Goal: Task Accomplishment & Management: Use online tool/utility

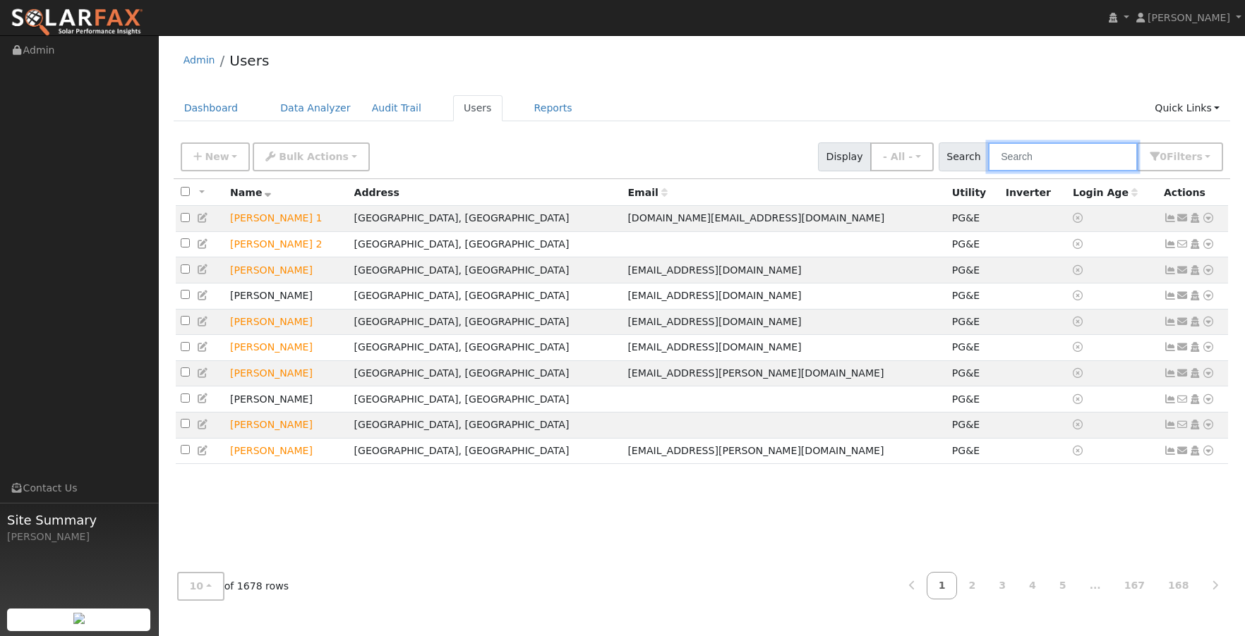
click at [1047, 155] on input "text" at bounding box center [1063, 157] width 150 height 29
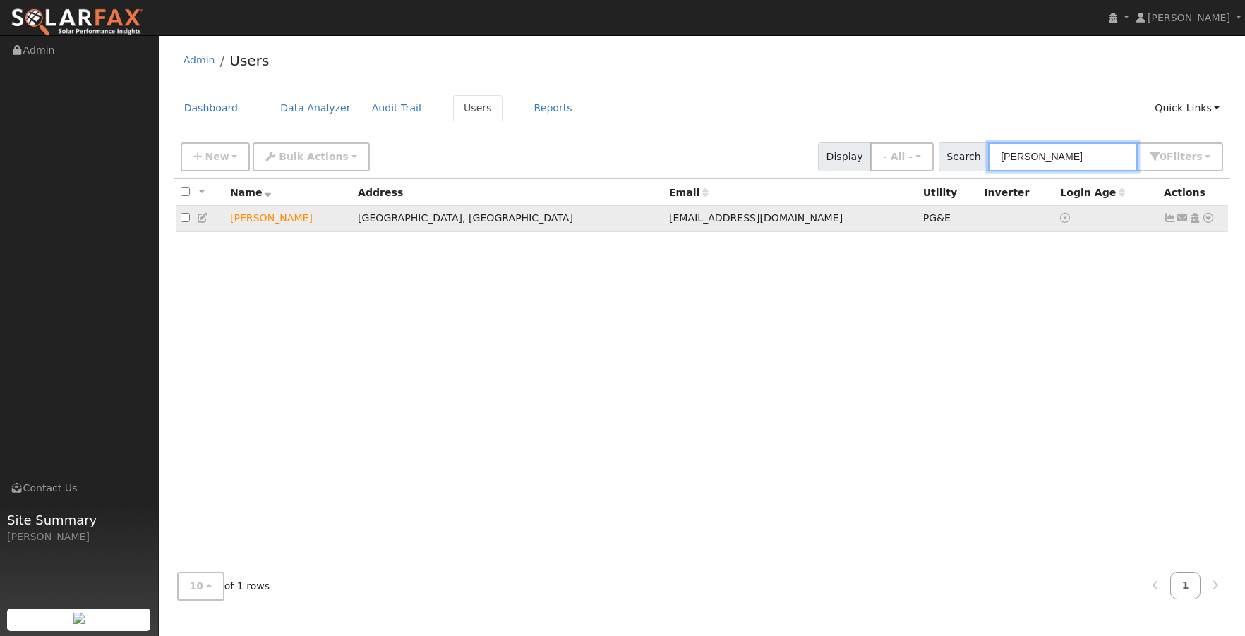
type input "[PERSON_NAME]"
click at [246, 219] on td "[PERSON_NAME]" at bounding box center [289, 219] width 128 height 26
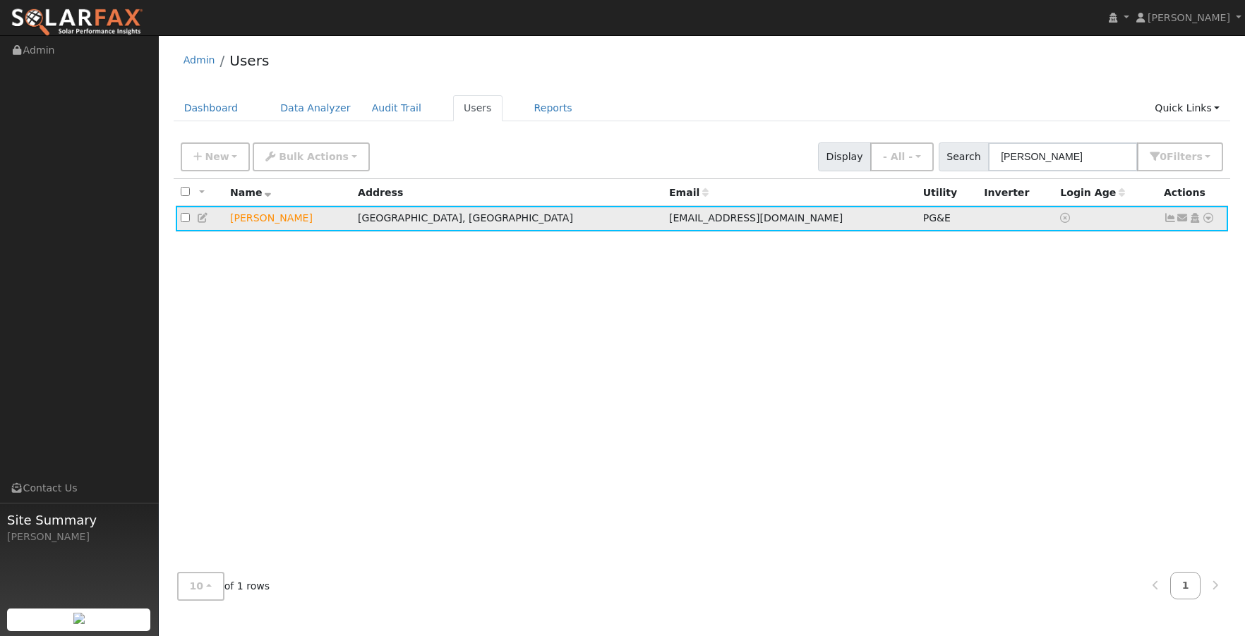
click at [1169, 217] on icon at bounding box center [1170, 218] width 13 height 10
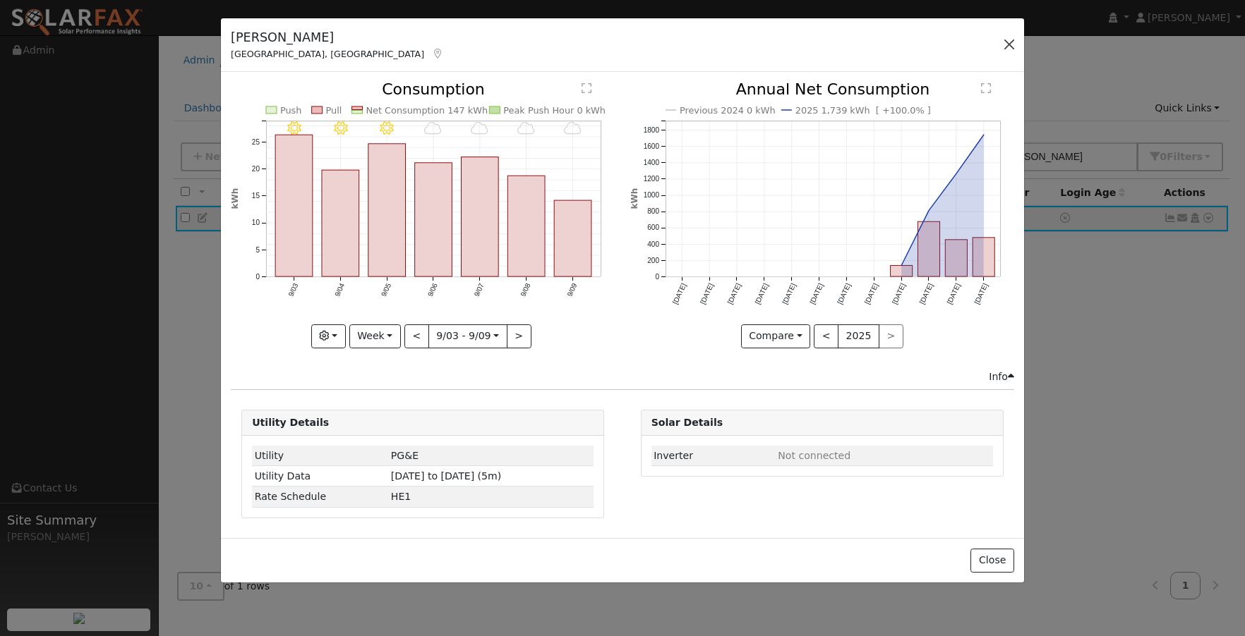
click at [1010, 47] on button "button" at bounding box center [1009, 45] width 20 height 20
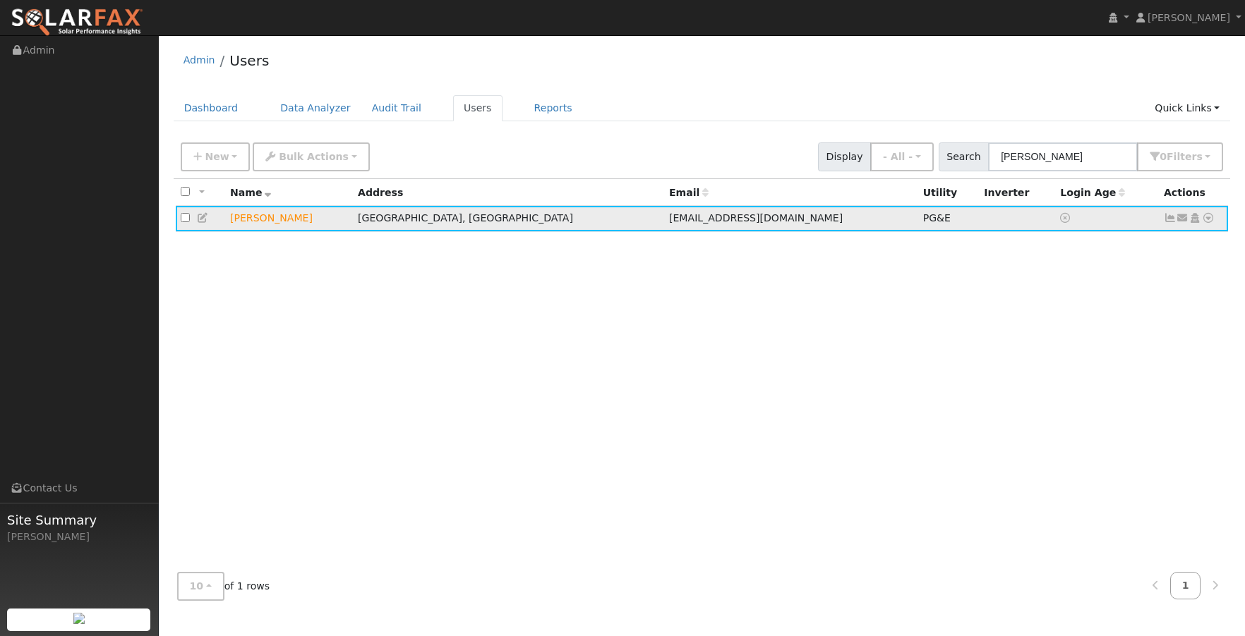
click at [1209, 222] on icon at bounding box center [1208, 218] width 13 height 10
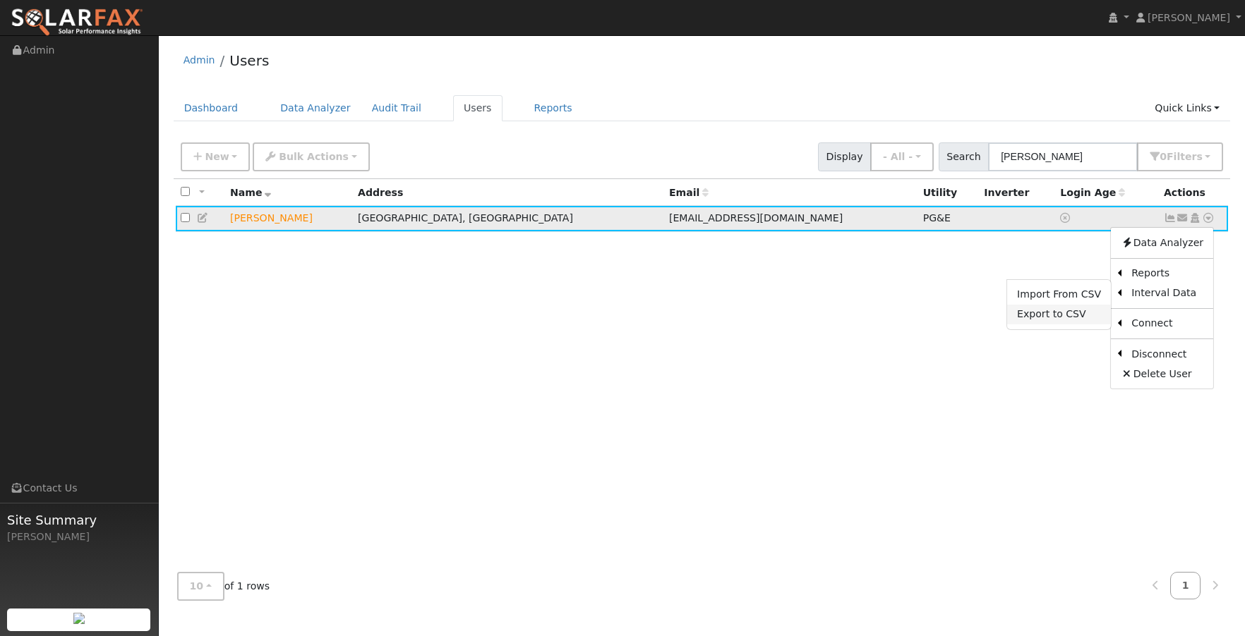
click at [1080, 315] on link "Export to CSV" at bounding box center [1059, 315] width 104 height 20
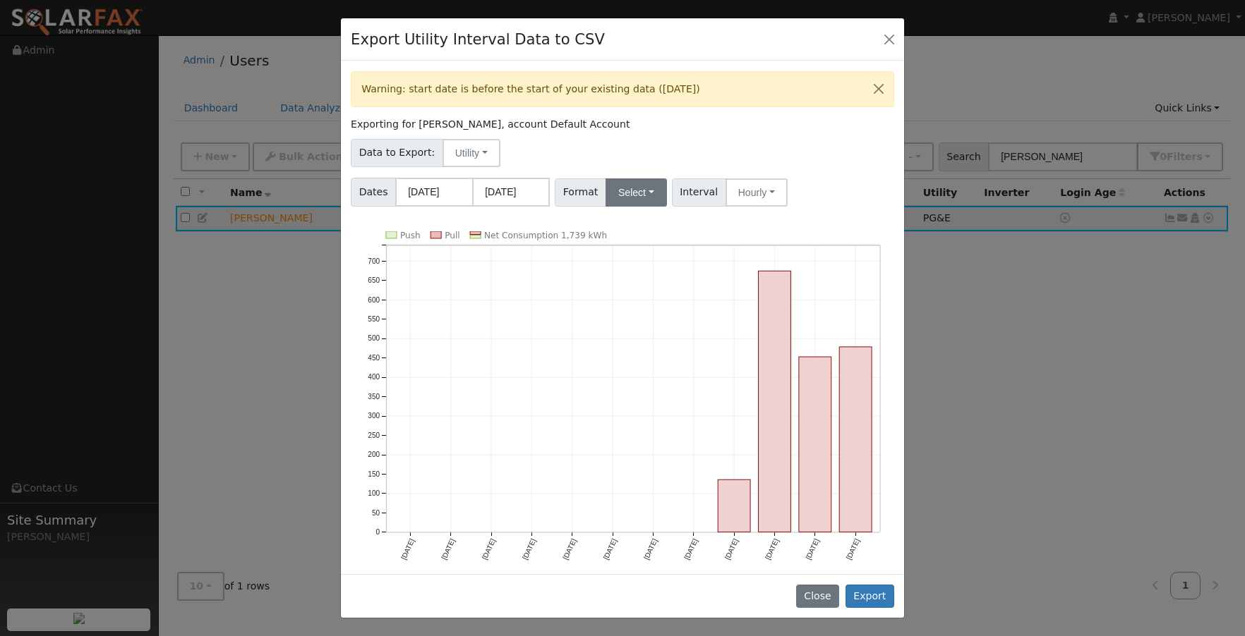
click at [639, 193] on button "Select" at bounding box center [635, 193] width 61 height 28
click at [636, 318] on link "Aurora" at bounding box center [653, 313] width 101 height 20
click at [866, 601] on button "Export" at bounding box center [869, 597] width 49 height 24
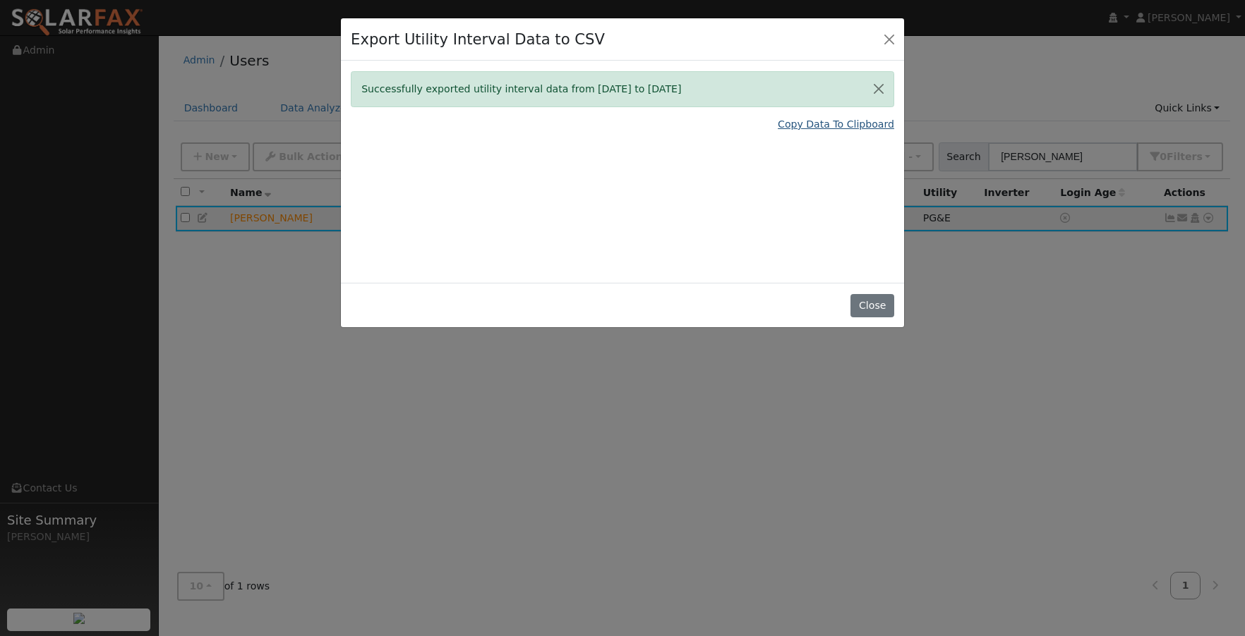
click at [843, 123] on link "Copy Data To Clipboard" at bounding box center [836, 124] width 116 height 15
click at [892, 36] on button "Close" at bounding box center [889, 39] width 20 height 20
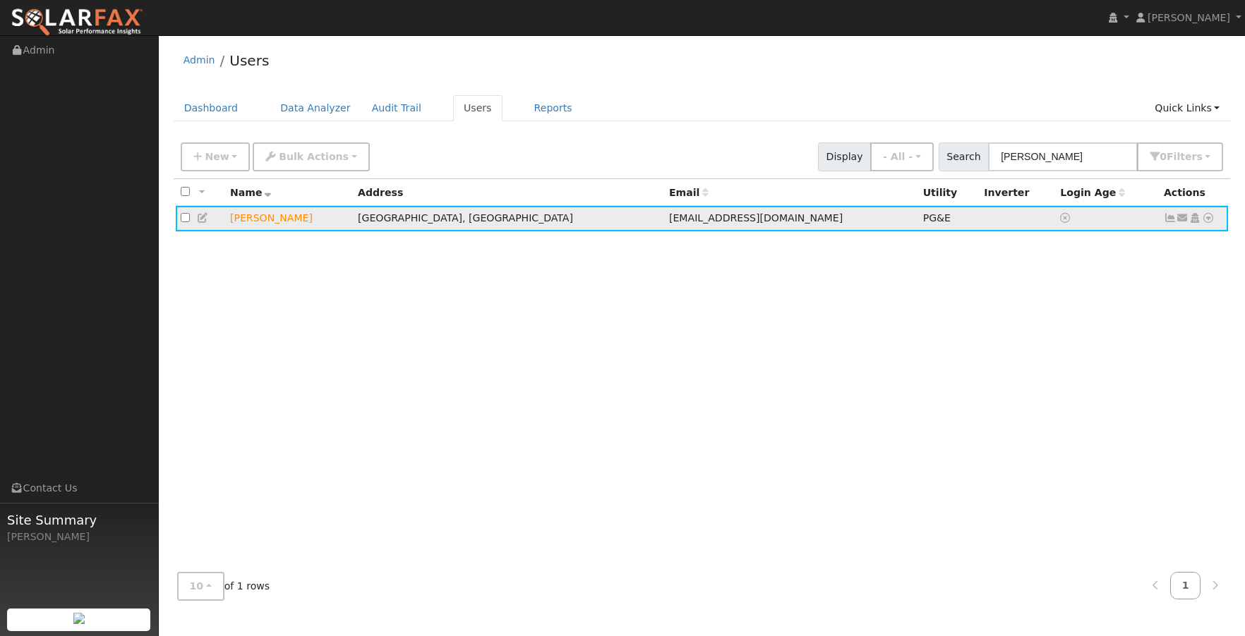
click at [1171, 216] on icon at bounding box center [1170, 218] width 13 height 10
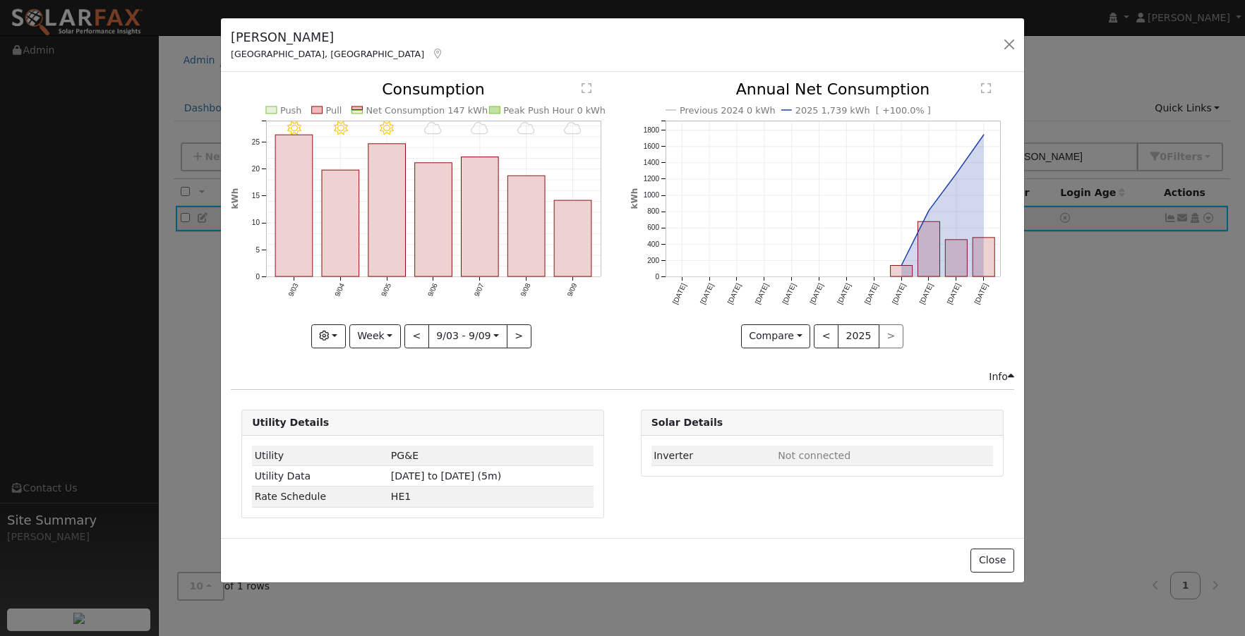
click at [188, 78] on div "[PERSON_NAME] [GEOGRAPHIC_DATA], [GEOGRAPHIC_DATA] Default Account Default Acco…" at bounding box center [622, 318] width 1245 height 636
click at [1011, 45] on button "button" at bounding box center [1009, 45] width 20 height 20
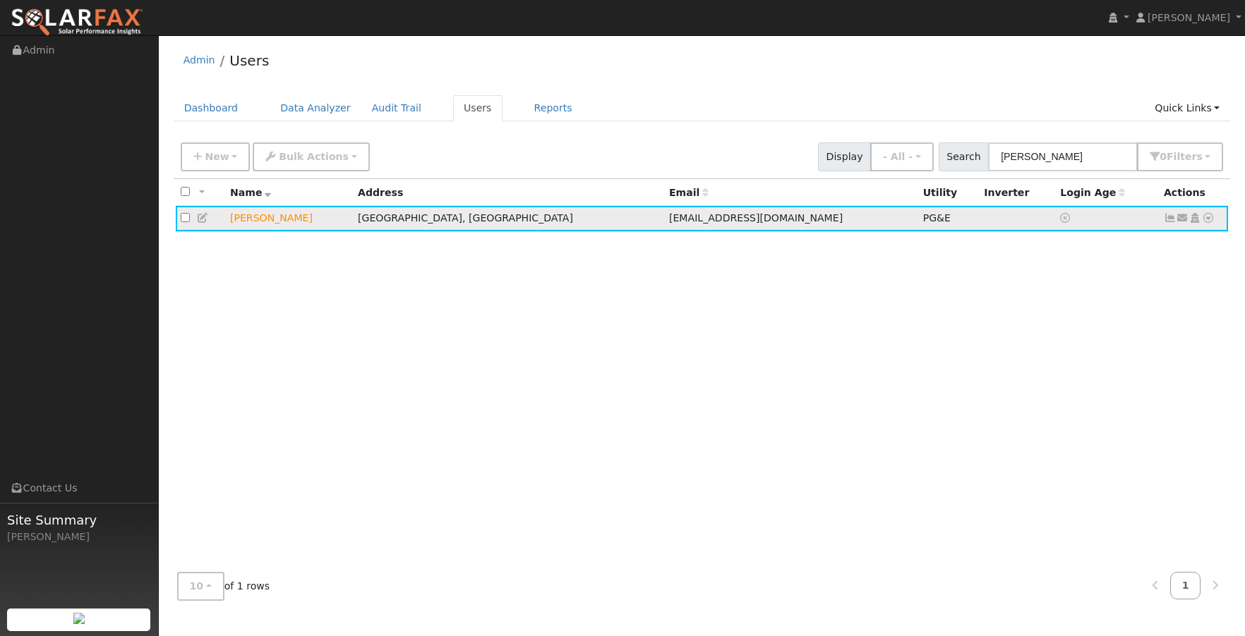
click at [1171, 223] on icon at bounding box center [1170, 218] width 13 height 10
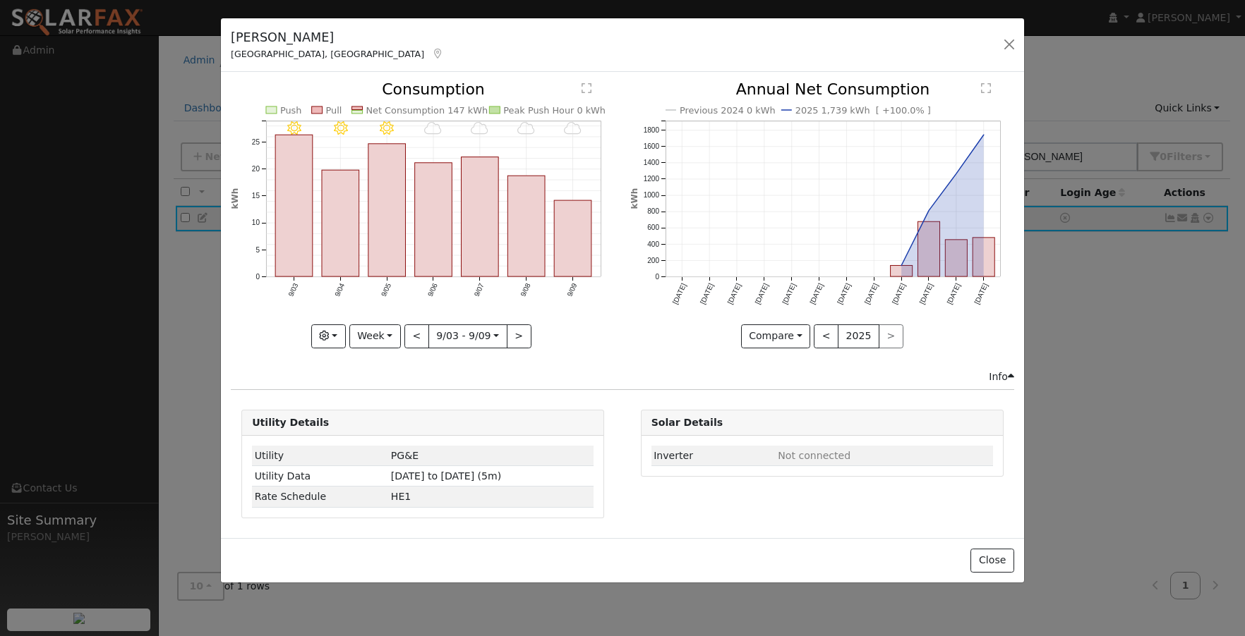
click at [190, 275] on div "[PERSON_NAME] [GEOGRAPHIC_DATA], [GEOGRAPHIC_DATA] Default Account Default Acco…" at bounding box center [622, 318] width 1245 height 636
click at [195, 80] on div "[PERSON_NAME] [GEOGRAPHIC_DATA], [GEOGRAPHIC_DATA] Default Account Default Acco…" at bounding box center [622, 318] width 1245 height 636
click at [1008, 44] on button "button" at bounding box center [1009, 45] width 20 height 20
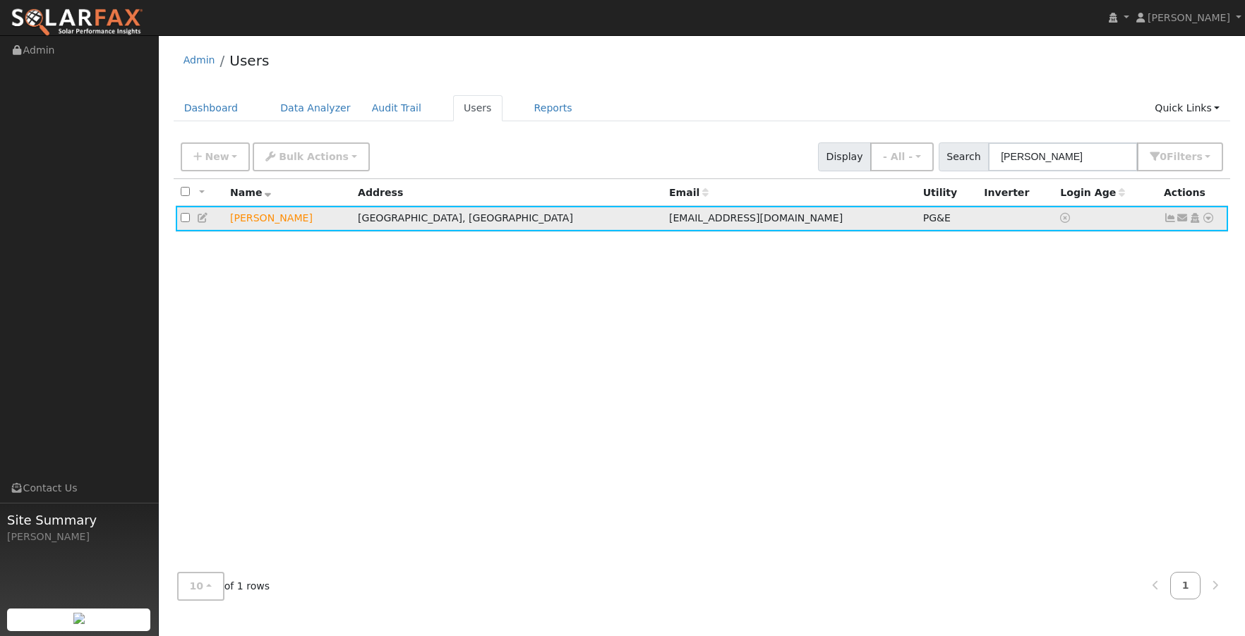
click at [1207, 220] on icon at bounding box center [1208, 218] width 13 height 10
click at [1166, 222] on icon at bounding box center [1170, 218] width 13 height 10
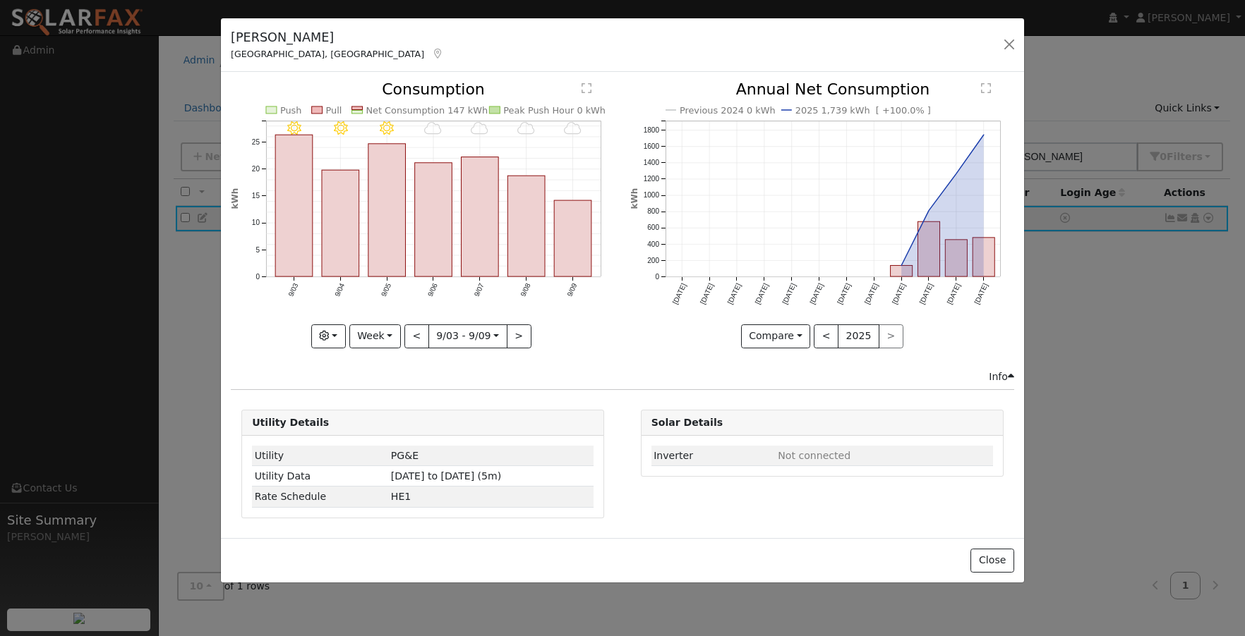
click at [23, 0] on div "[PERSON_NAME] [GEOGRAPHIC_DATA], [GEOGRAPHIC_DATA] Default Account Default Acco…" at bounding box center [622, 318] width 1245 height 636
